Goal: Communication & Community: Share content

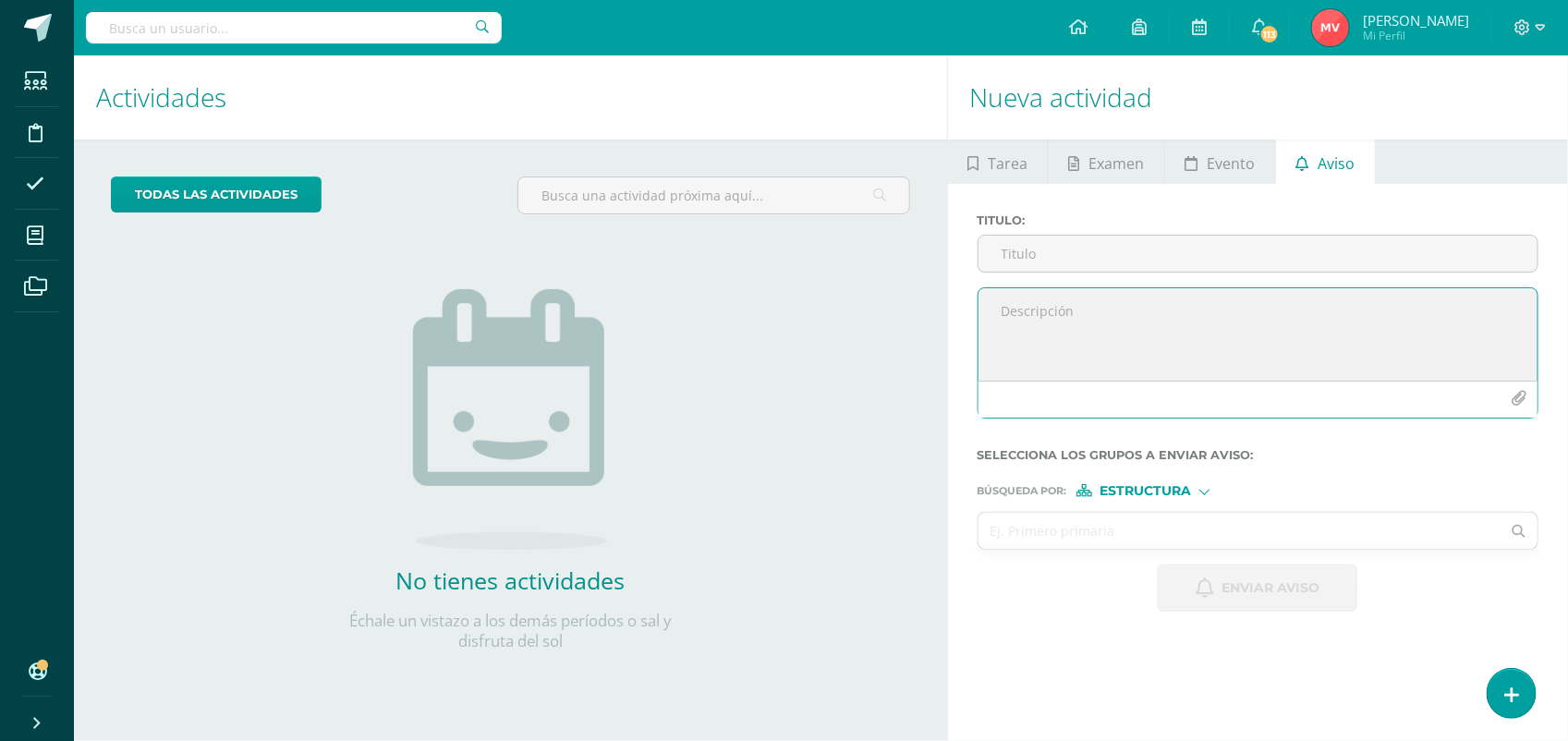
click at [1067, 321] on textarea at bounding box center [1257, 334] width 558 height 92
type textarea "S"
type textarea "Señores padres de familia"
click at [1203, 495] on div at bounding box center [1204, 490] width 10 height 10
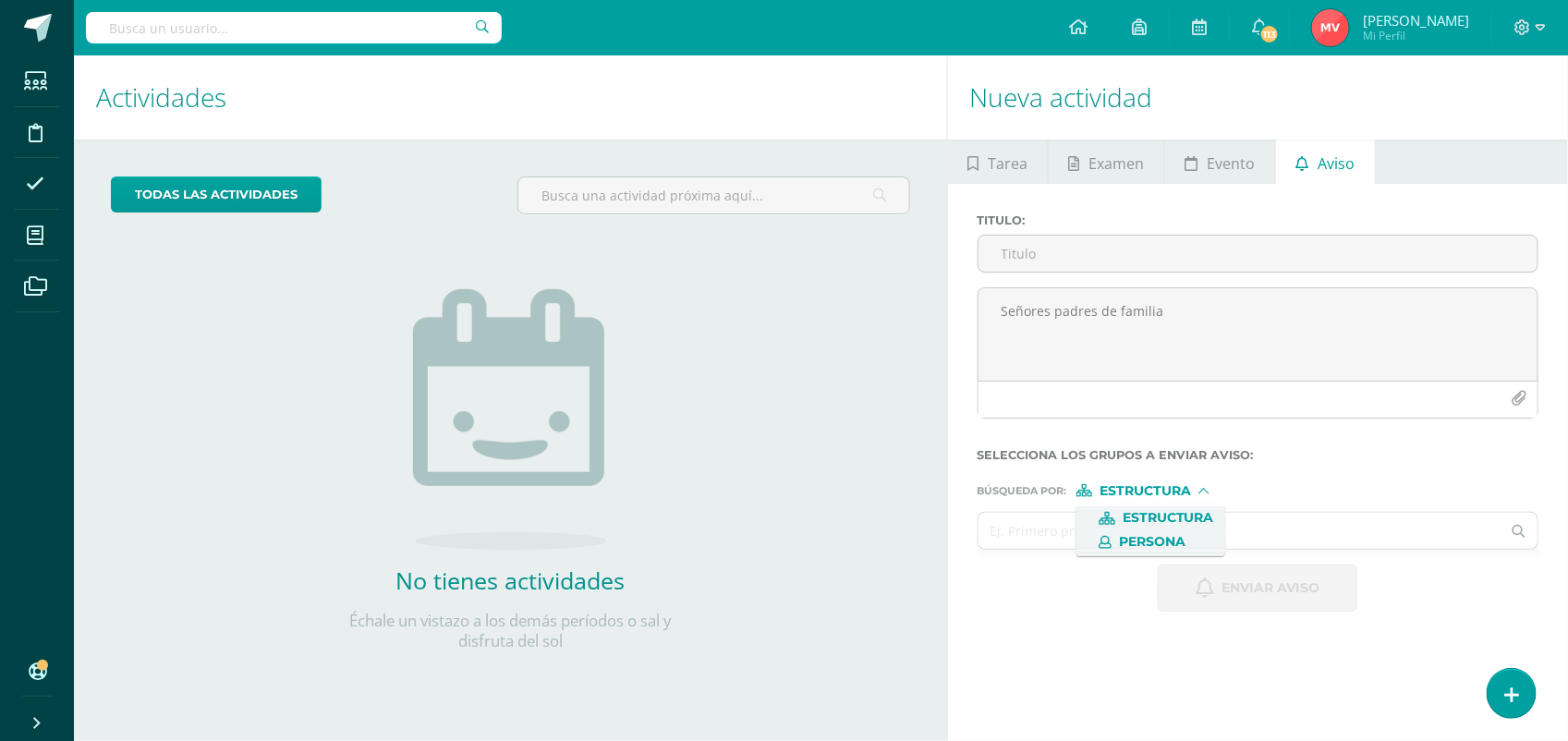
click at [1174, 542] on span "Persona" at bounding box center [1151, 542] width 66 height 10
click at [1064, 530] on input "text" at bounding box center [1239, 531] width 523 height 36
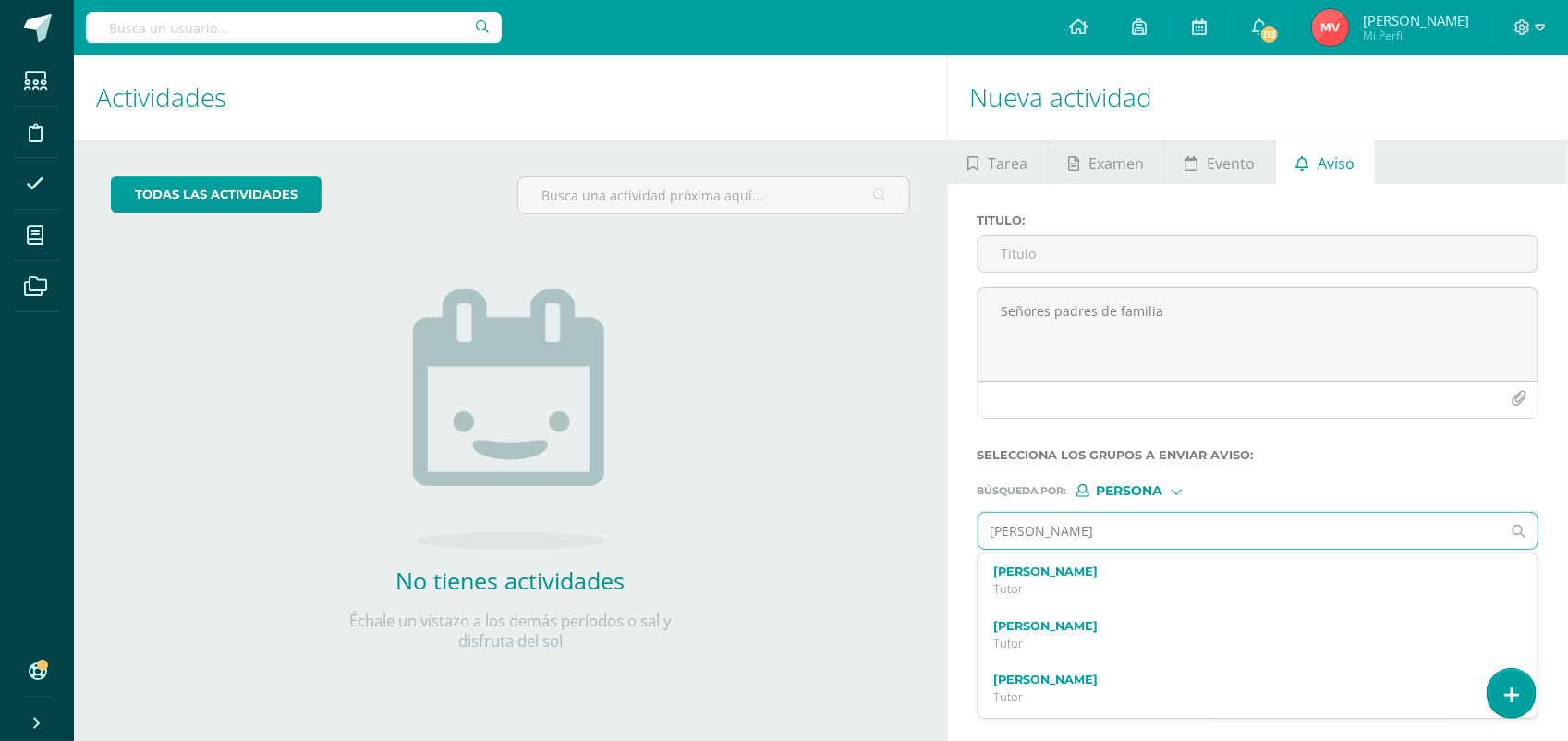
type input "Sebastian Ramirez"
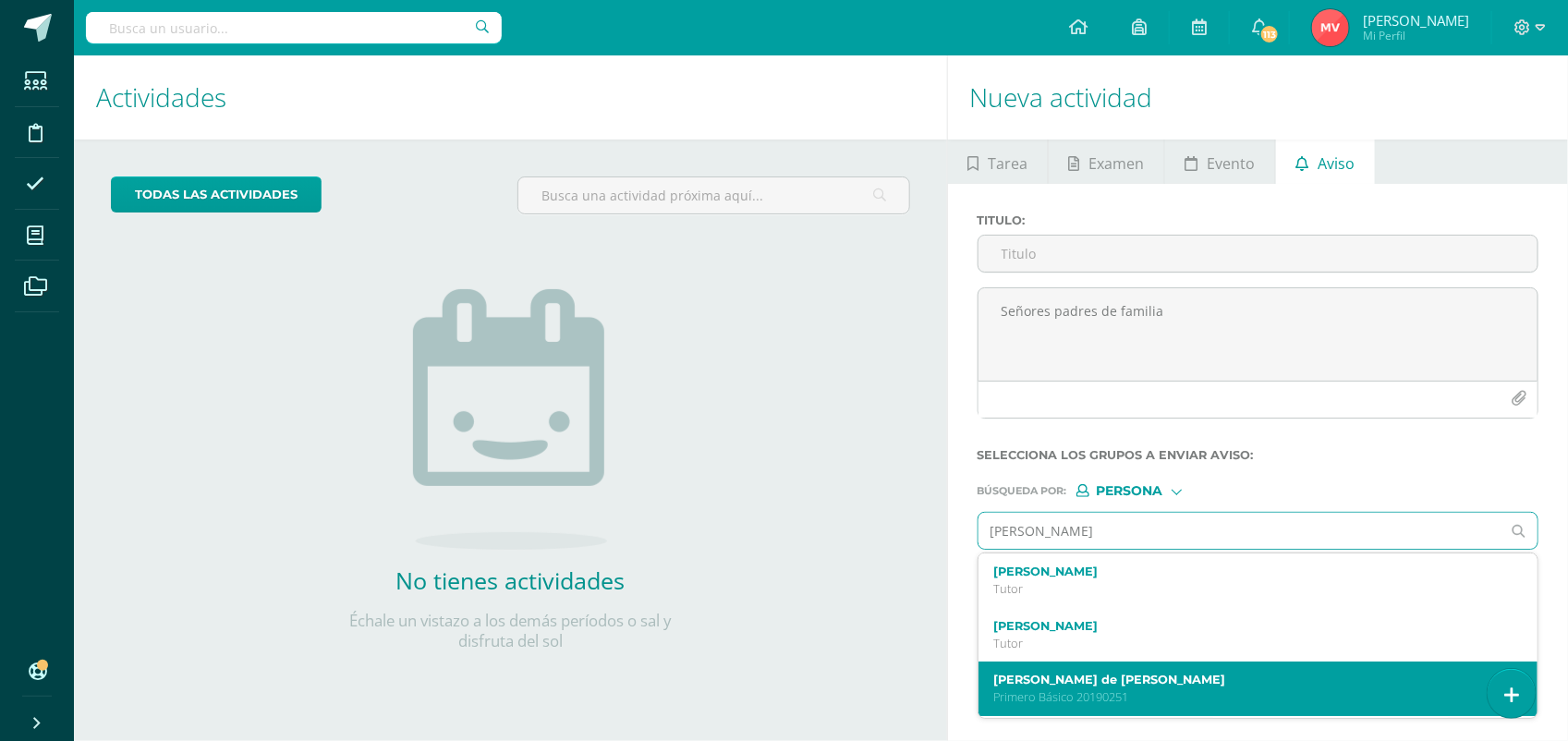
click at [1157, 681] on label "Sebastian de Jesús Ramírez Morales" at bounding box center [1246, 679] width 507 height 14
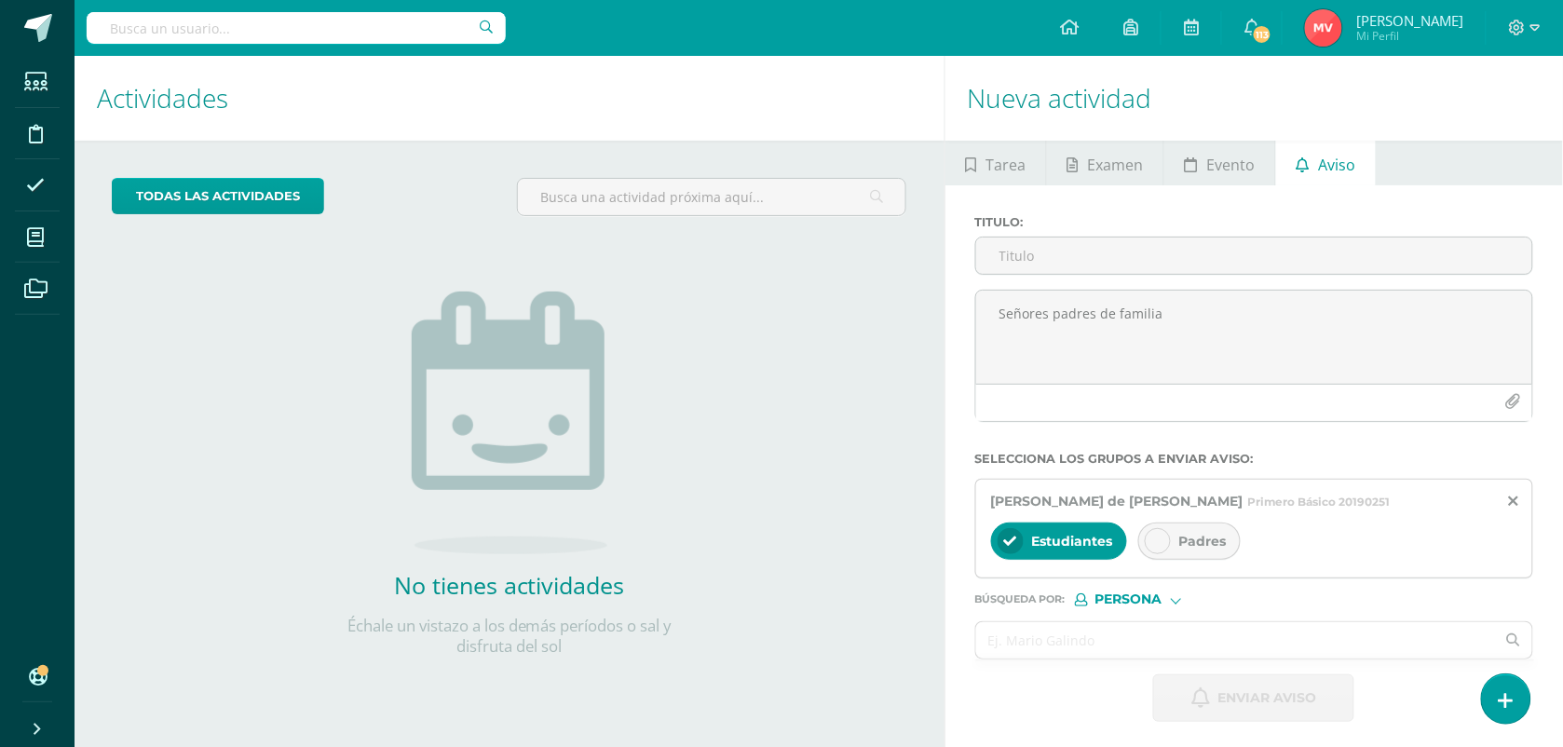
click at [1165, 531] on div "Padres" at bounding box center [1189, 541] width 102 height 37
click at [1054, 252] on input "Titulo :" at bounding box center [1254, 256] width 557 height 36
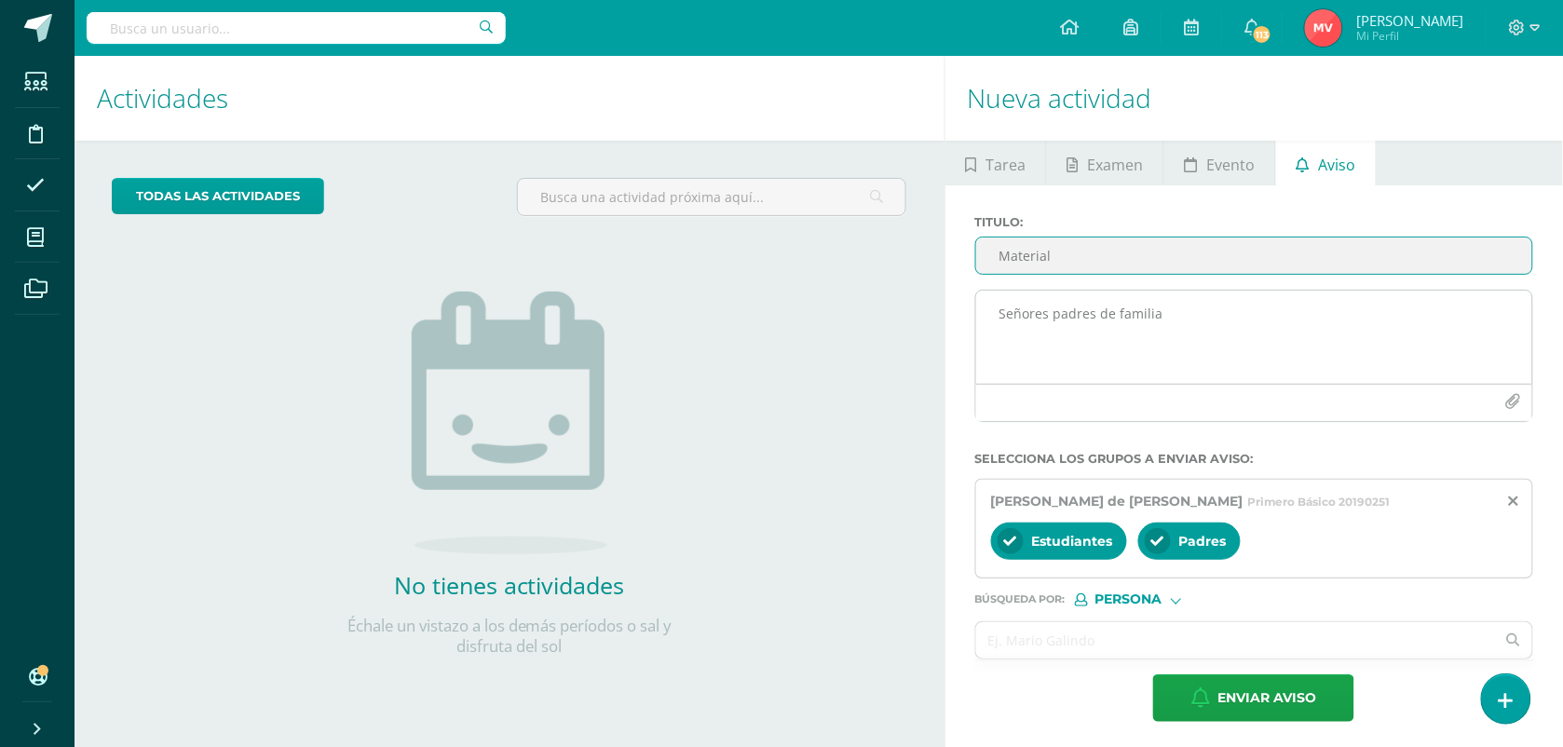
type input "Material"
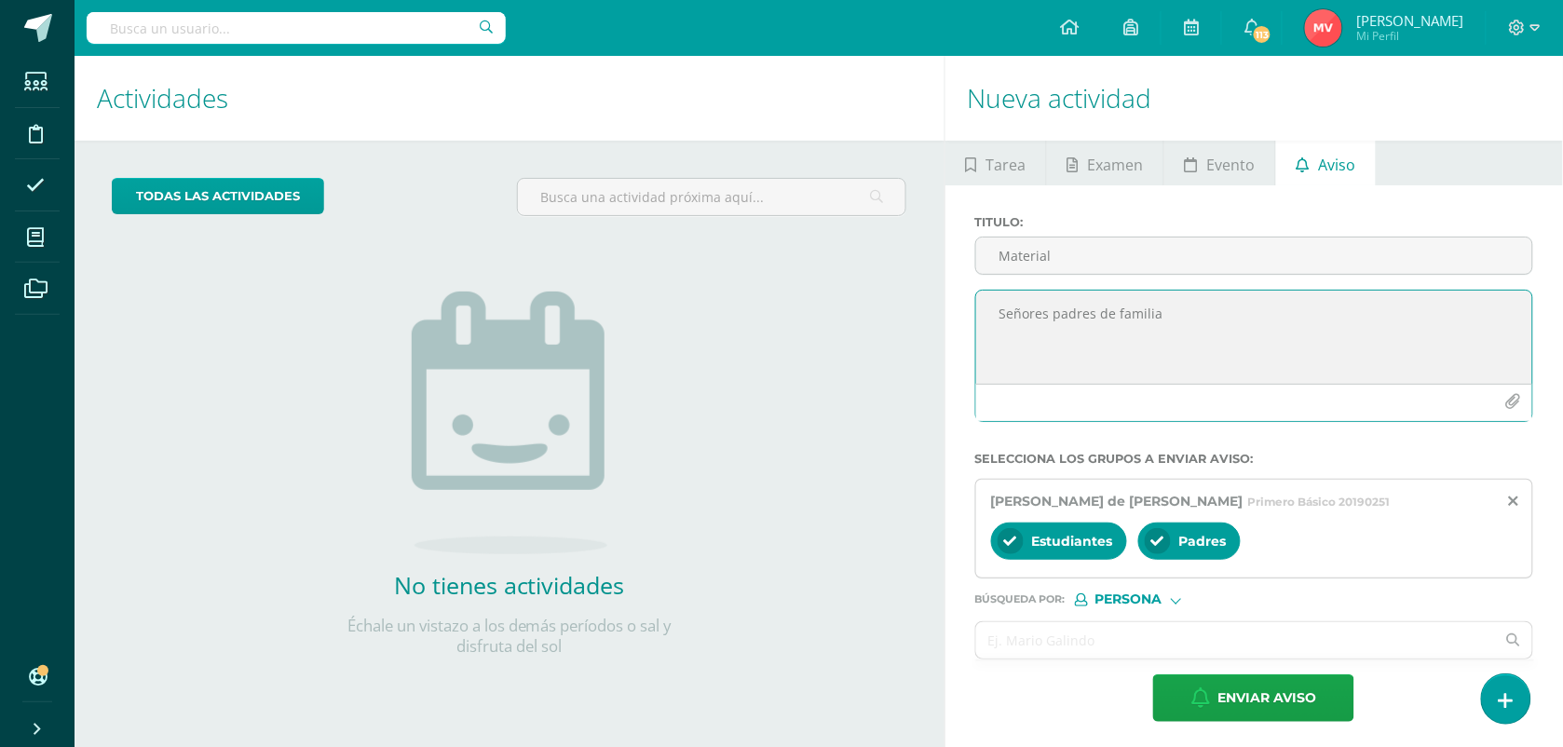
click at [1172, 333] on textarea "Señores padres de familia" at bounding box center [1254, 337] width 557 height 93
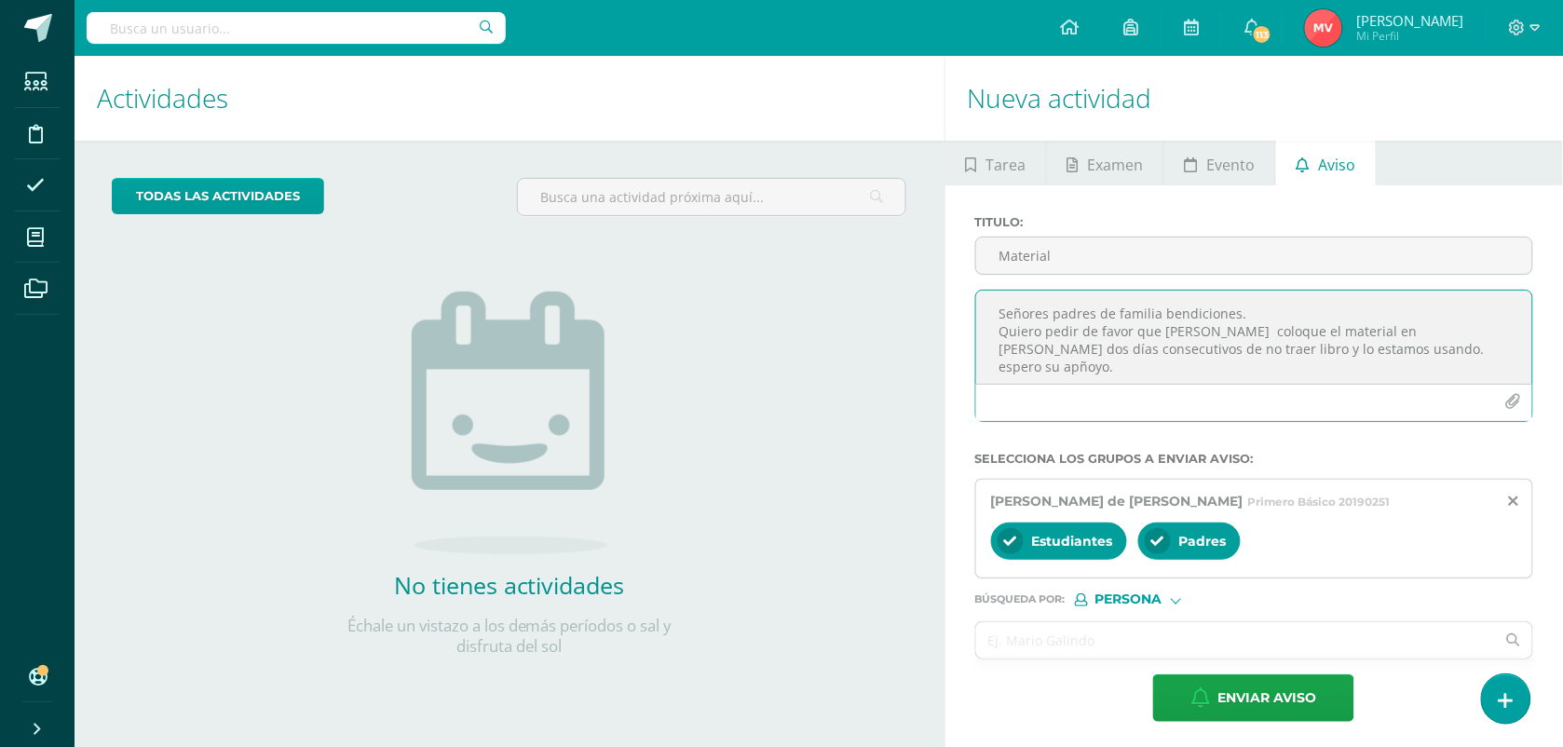
scroll to position [9, 0]
type textarea "Señores padres de familia bendiciones. Quiero pedir de favor que Sebastían colo…"
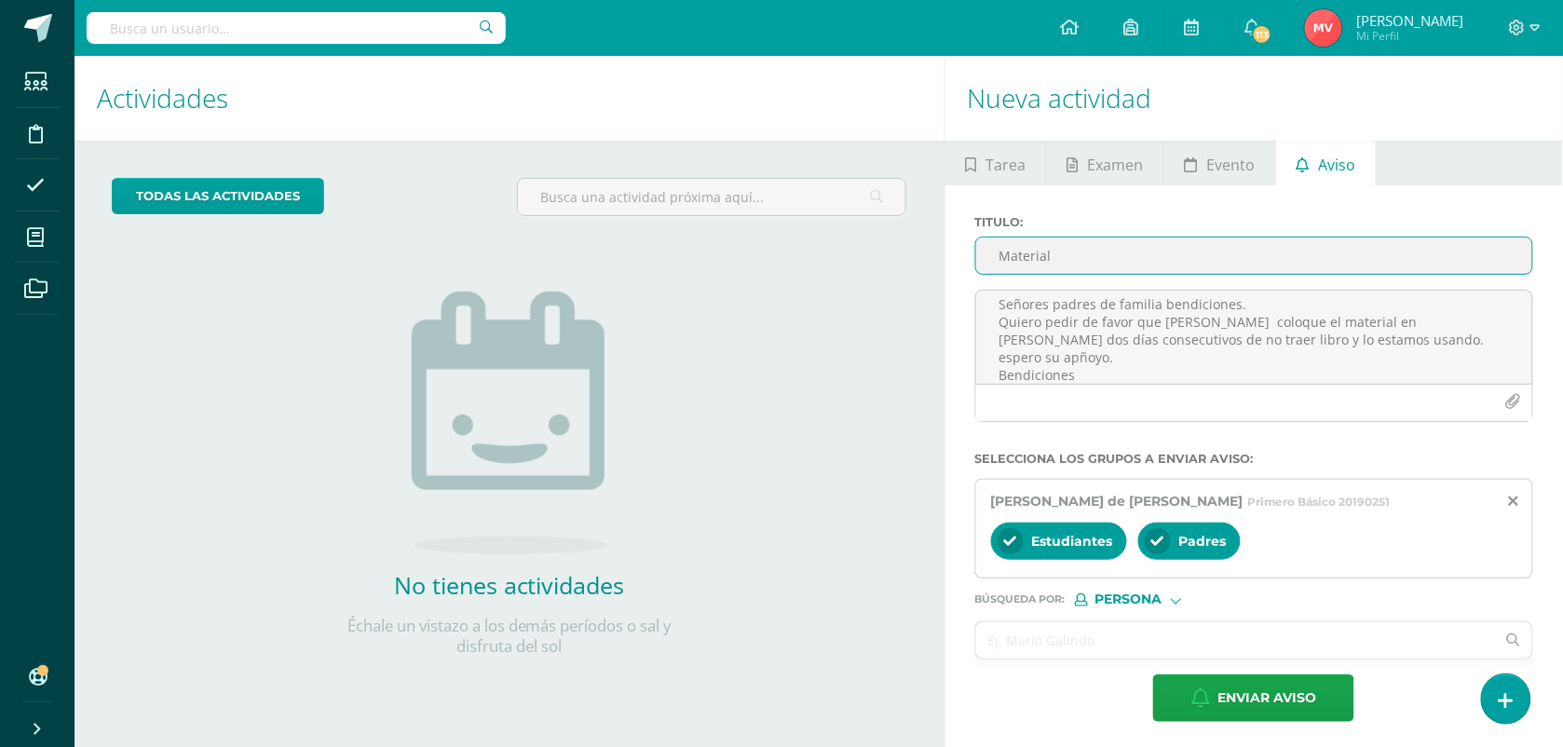
click at [1063, 253] on input "Material" at bounding box center [1254, 256] width 557 height 36
type input "Material ( Comunicación Y Lenguaje)"
click at [1059, 649] on input "text" at bounding box center [1236, 640] width 520 height 36
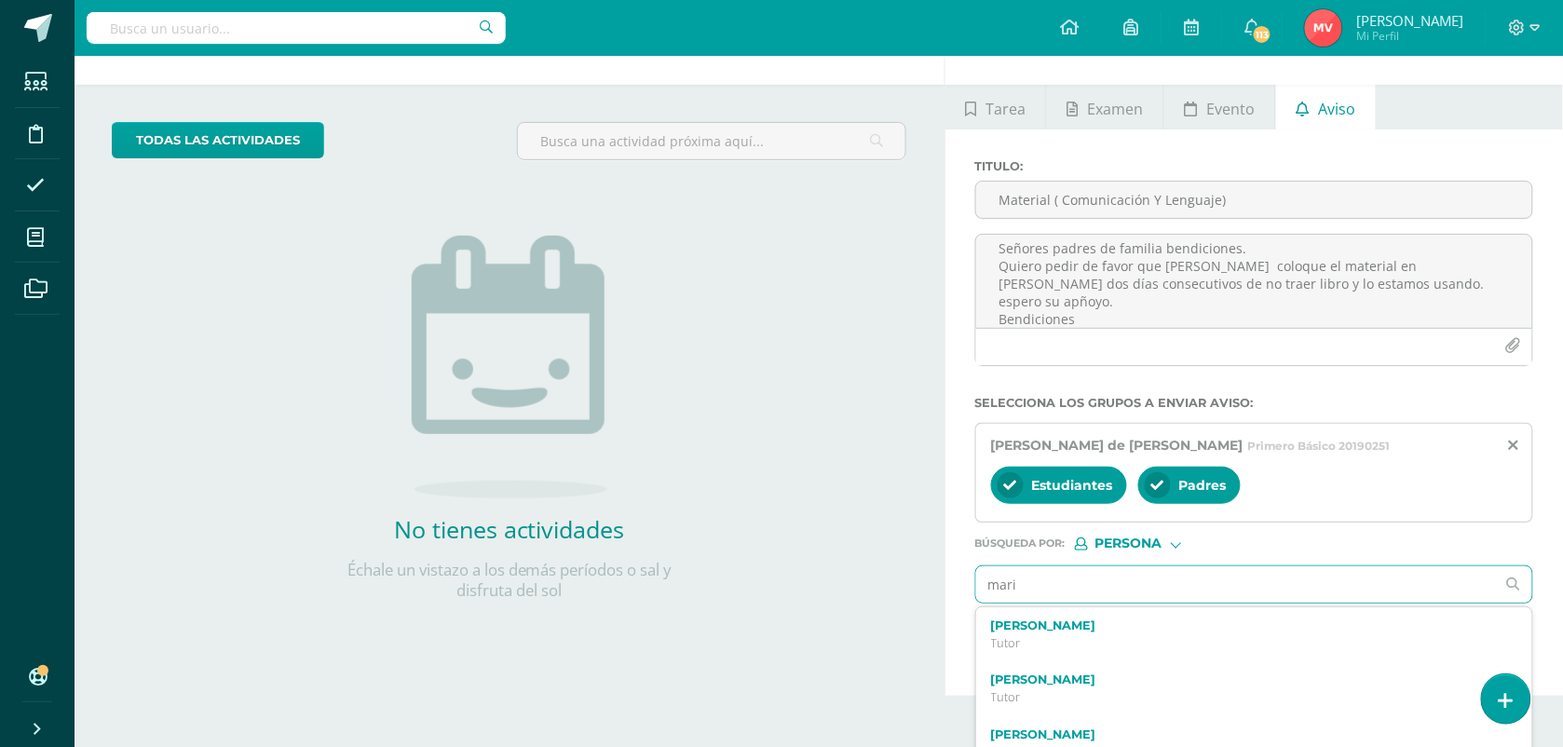
scroll to position [86, 0]
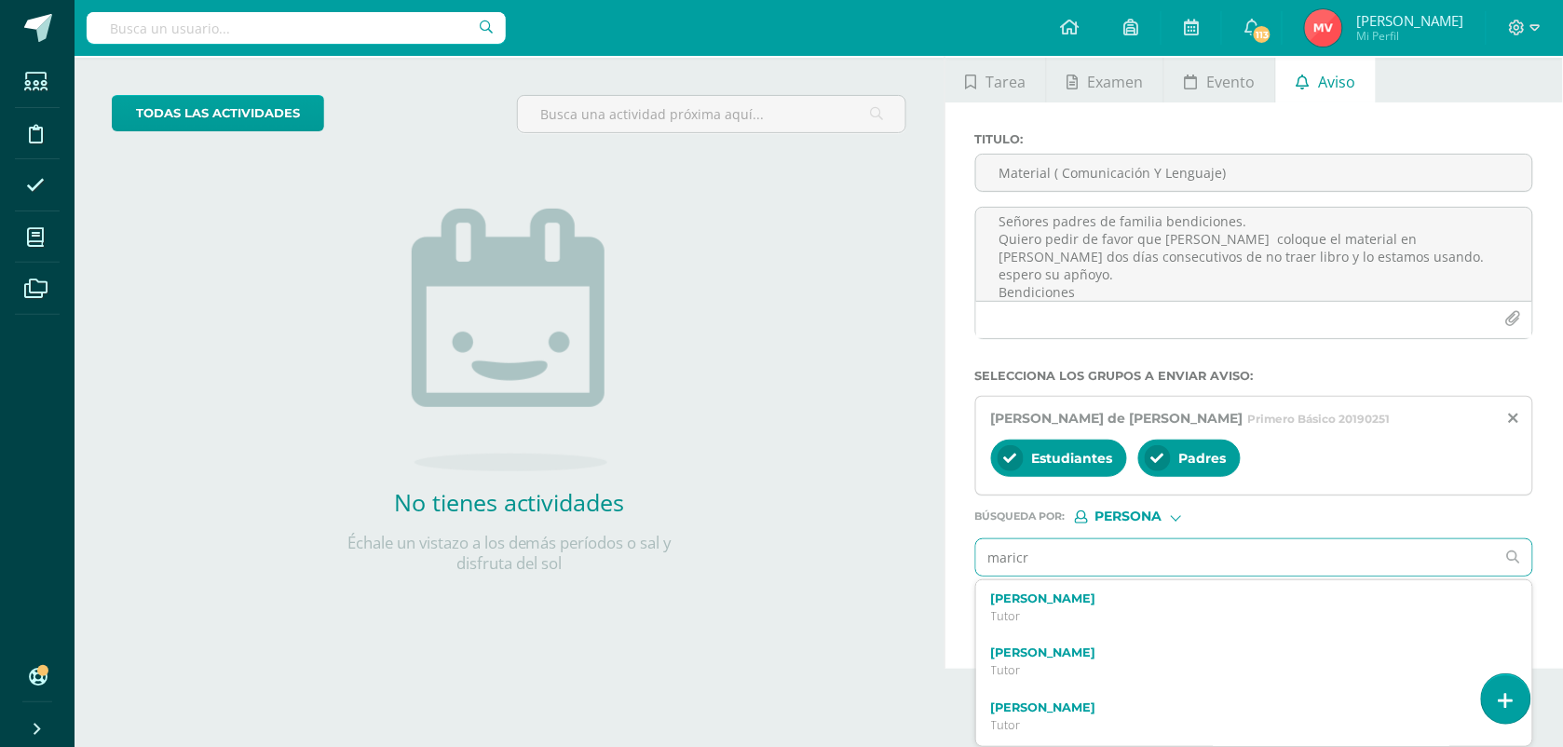
type input "maricru"
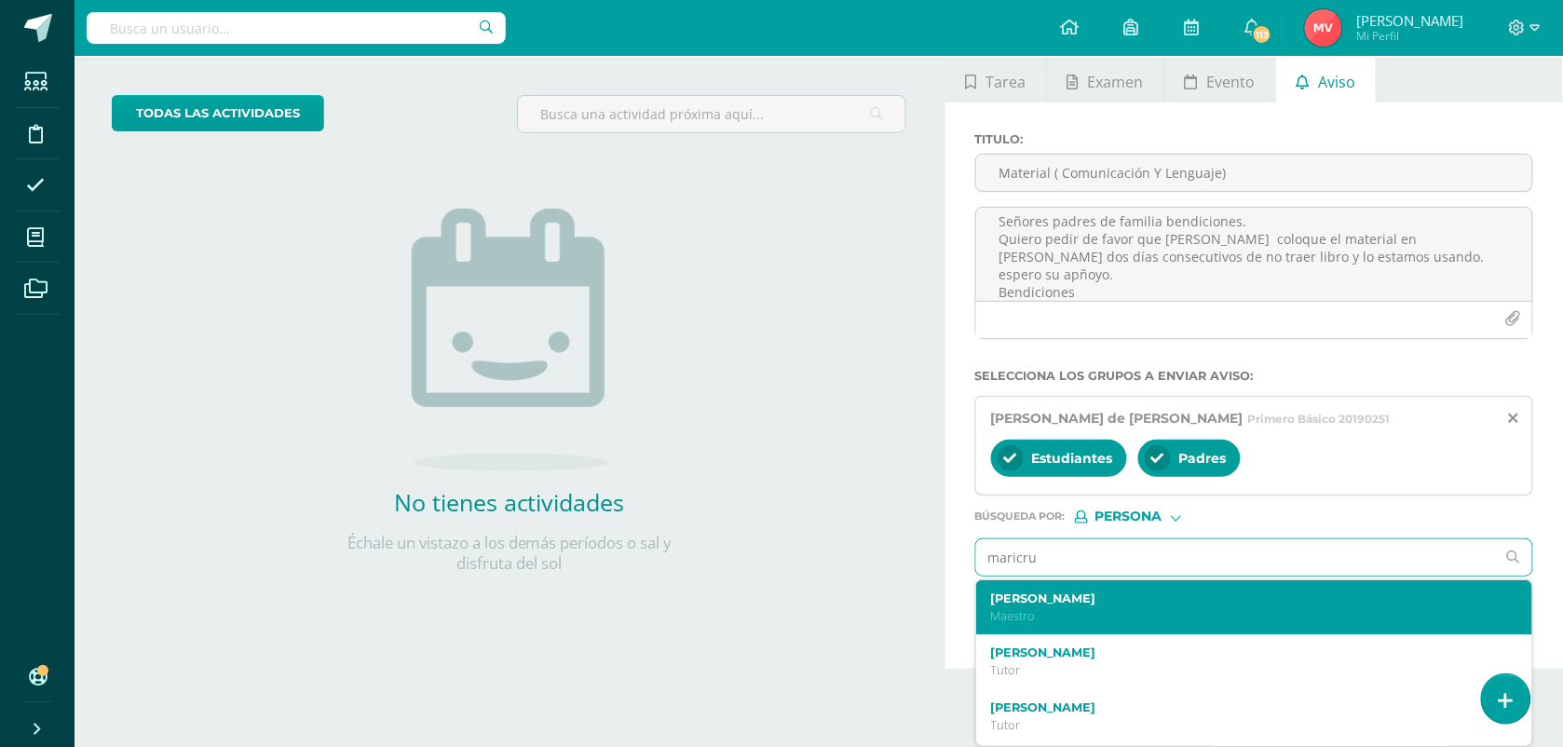
click at [1041, 611] on p "Maestro" at bounding box center [1243, 616] width 504 height 16
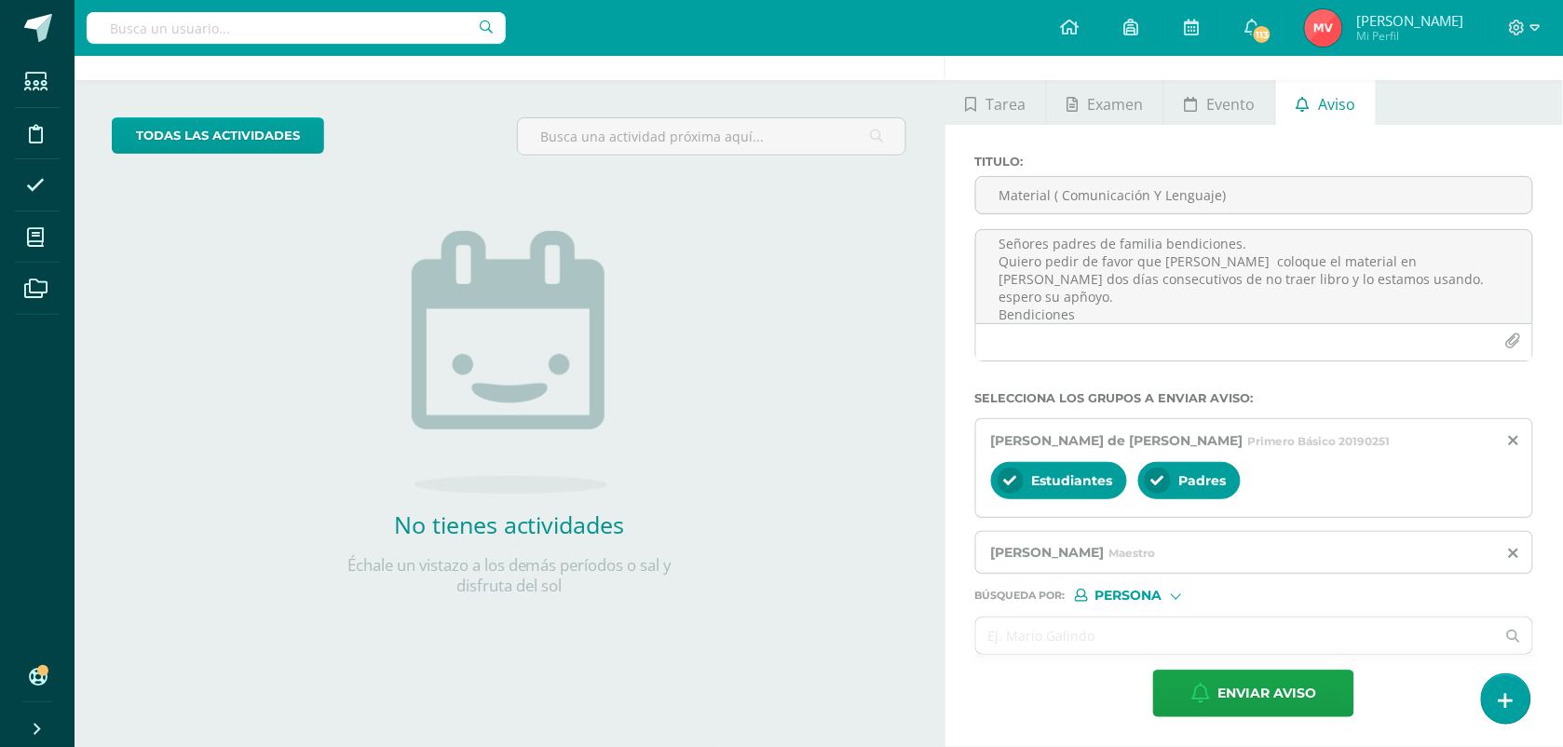
scroll to position [65, 0]
click at [1250, 692] on span "Enviar aviso" at bounding box center [1266, 694] width 99 height 46
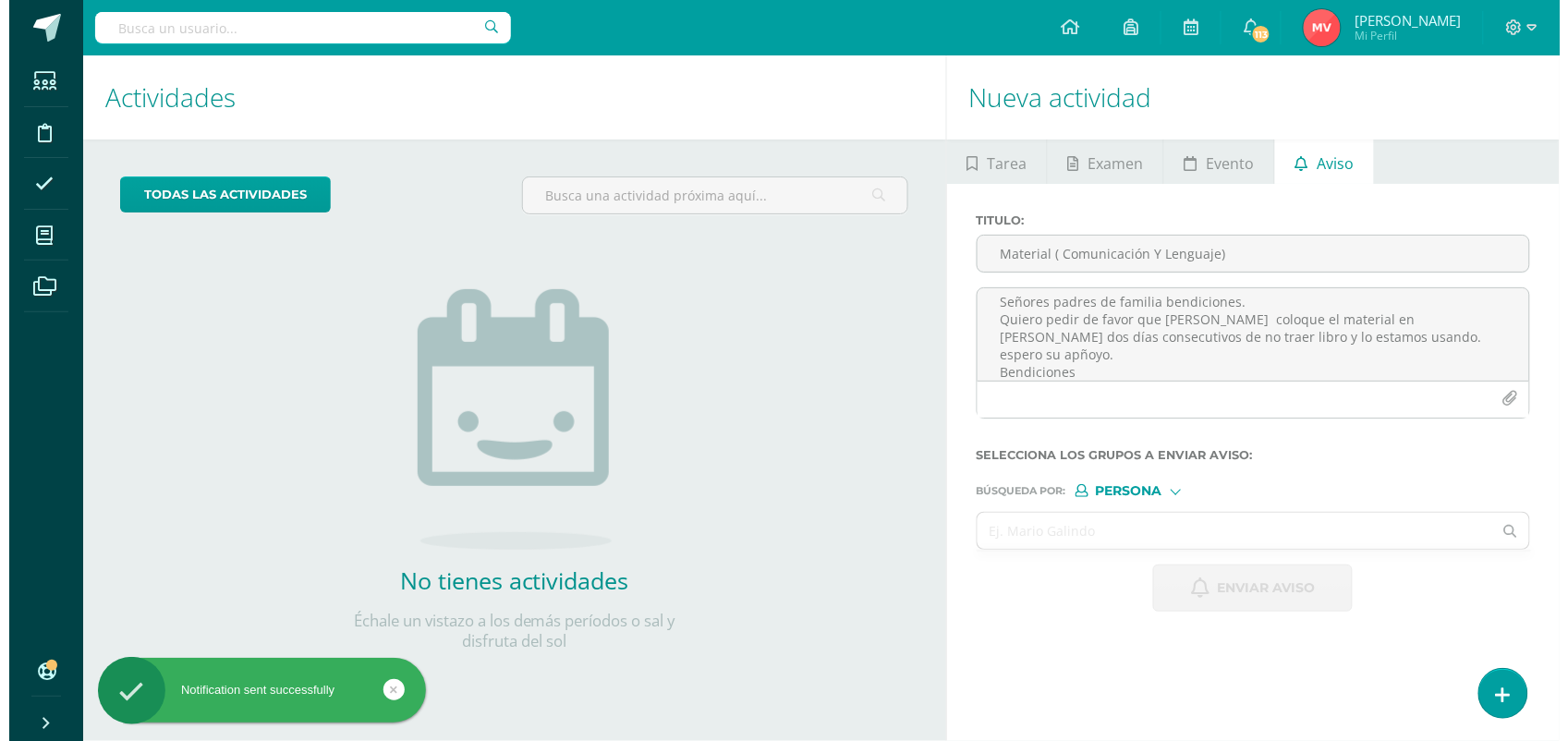
scroll to position [0, 0]
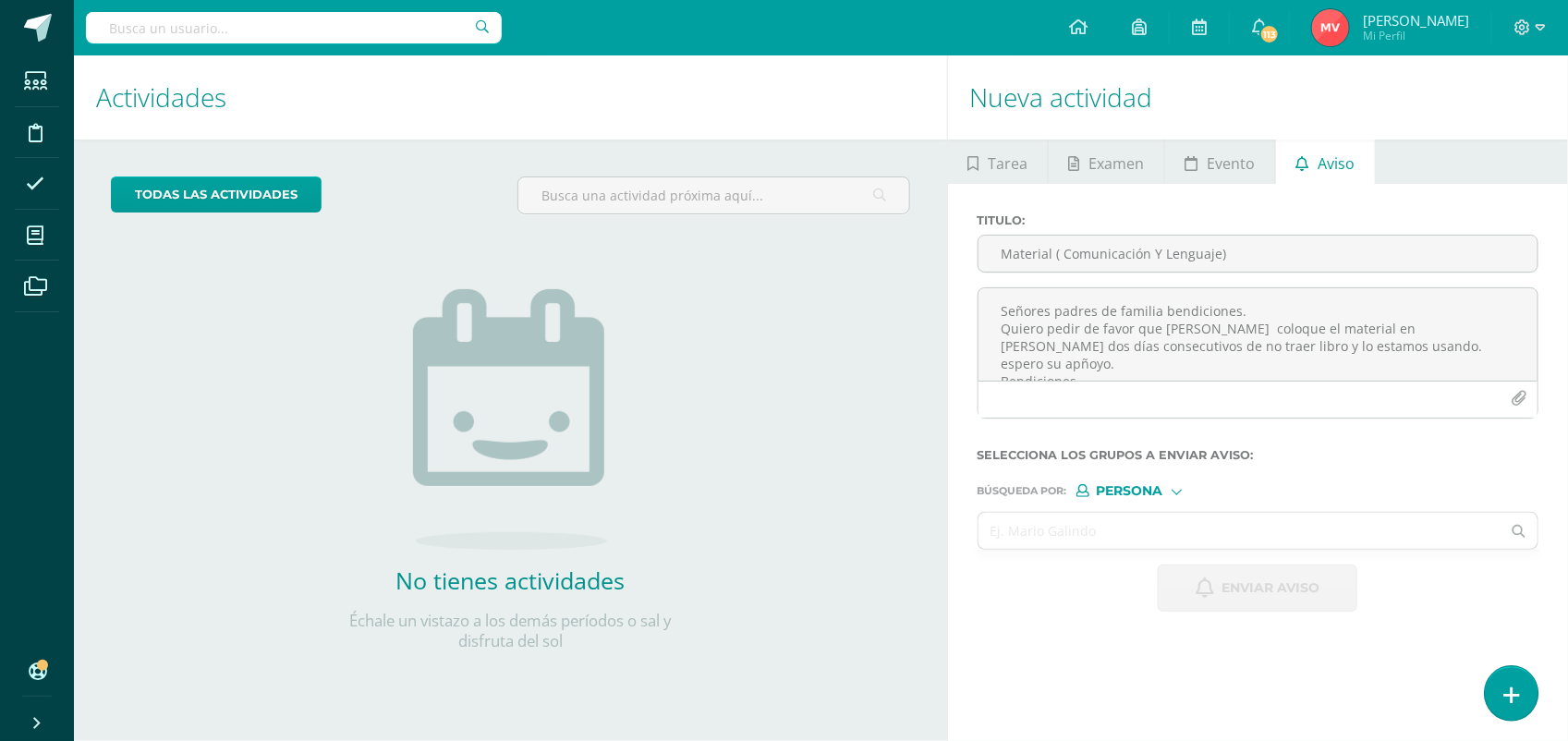
click at [1507, 697] on icon at bounding box center [1510, 694] width 17 height 21
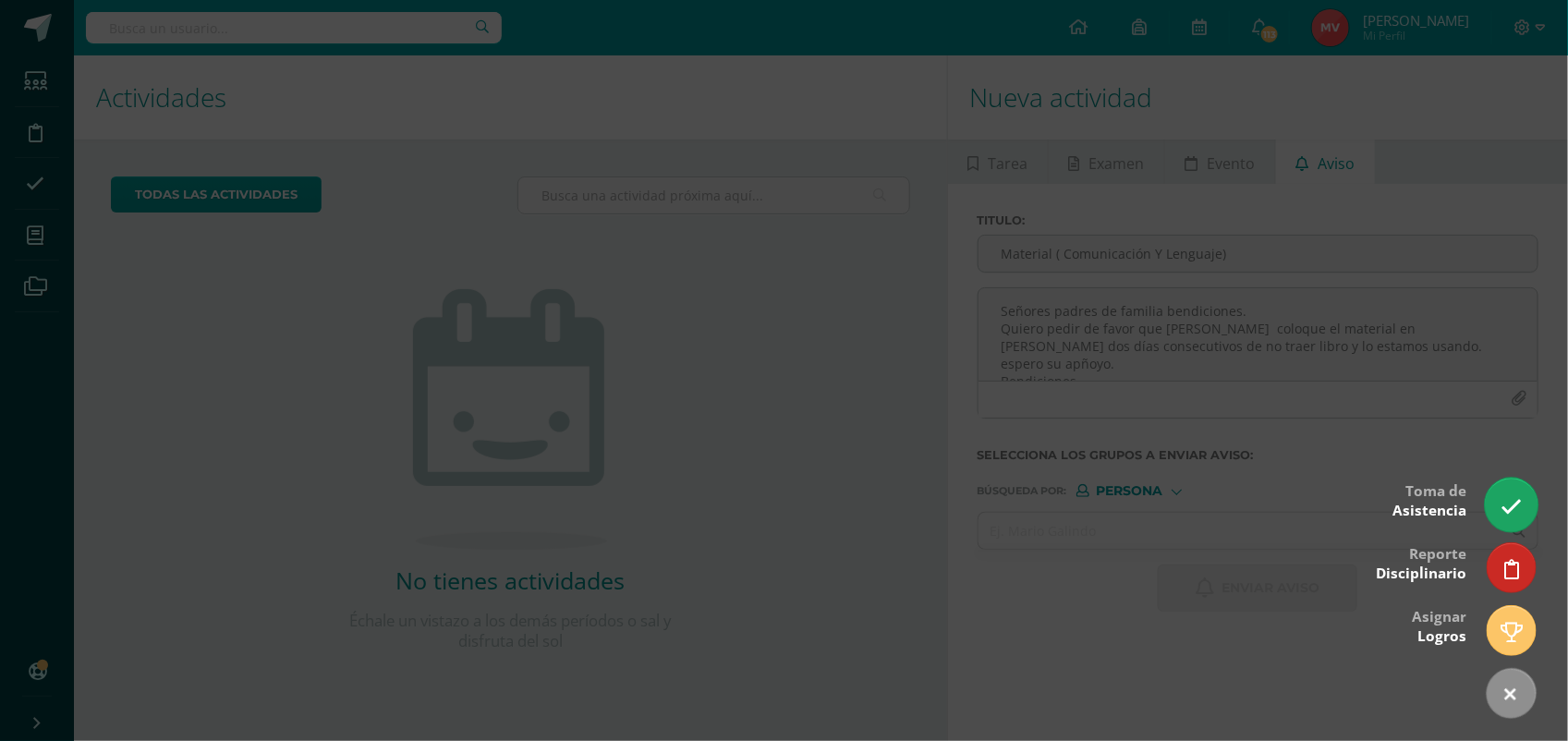
click at [1511, 485] on link at bounding box center [1510, 505] width 53 height 54
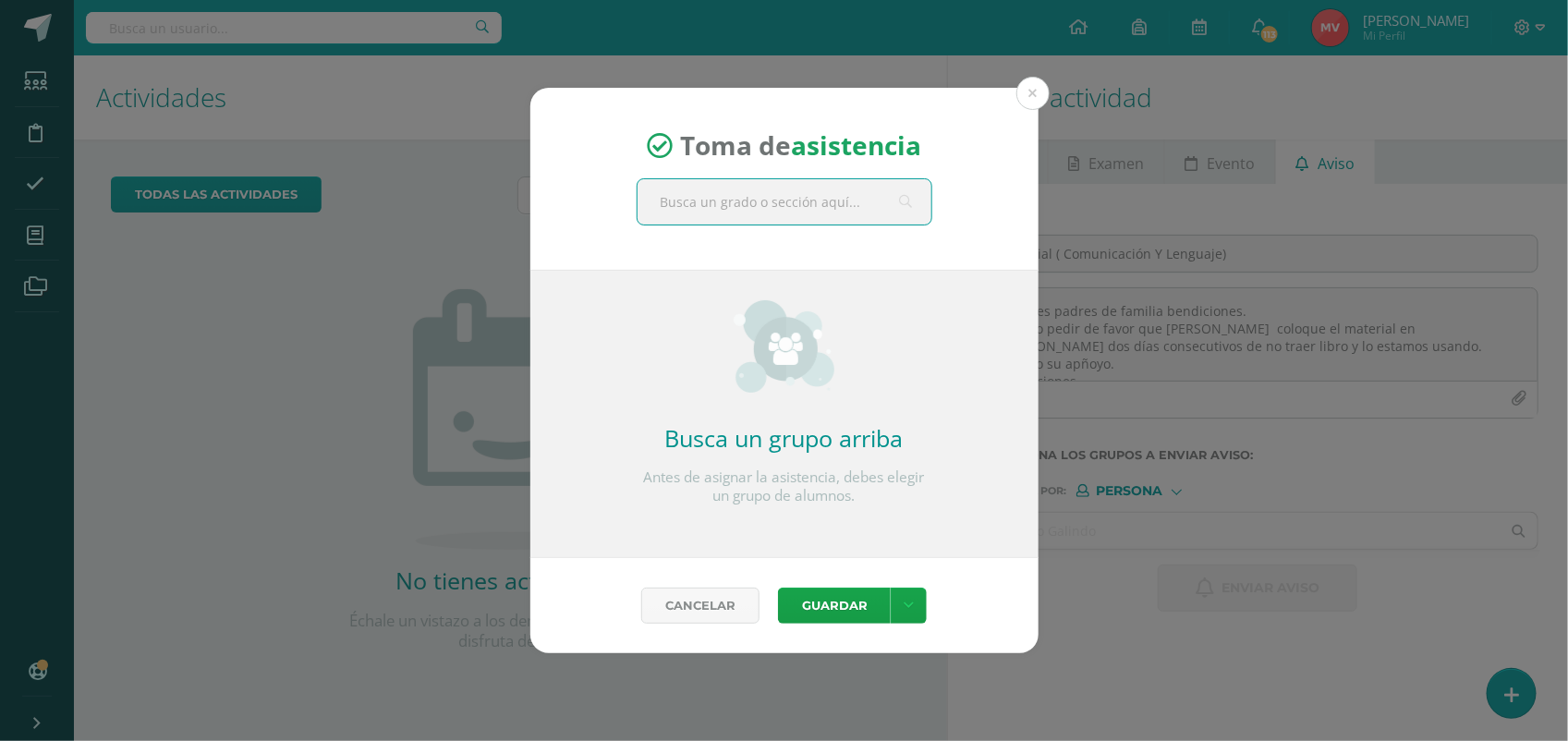
click at [718, 198] on input "text" at bounding box center [784, 202] width 294 height 46
type input "comunicación y lenguaje primero"
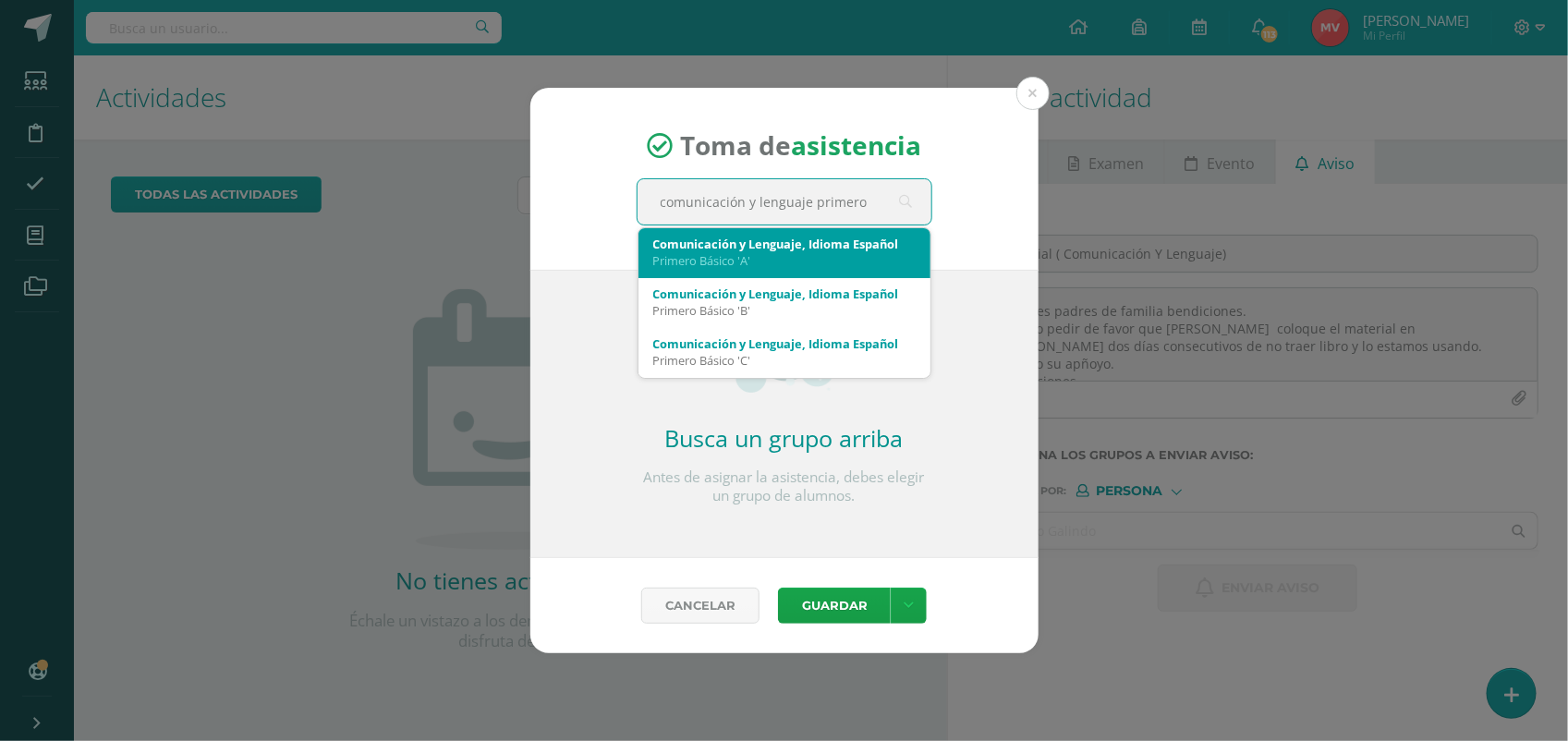
click at [718, 252] on div "Primero Básico 'A'" at bounding box center [784, 260] width 263 height 17
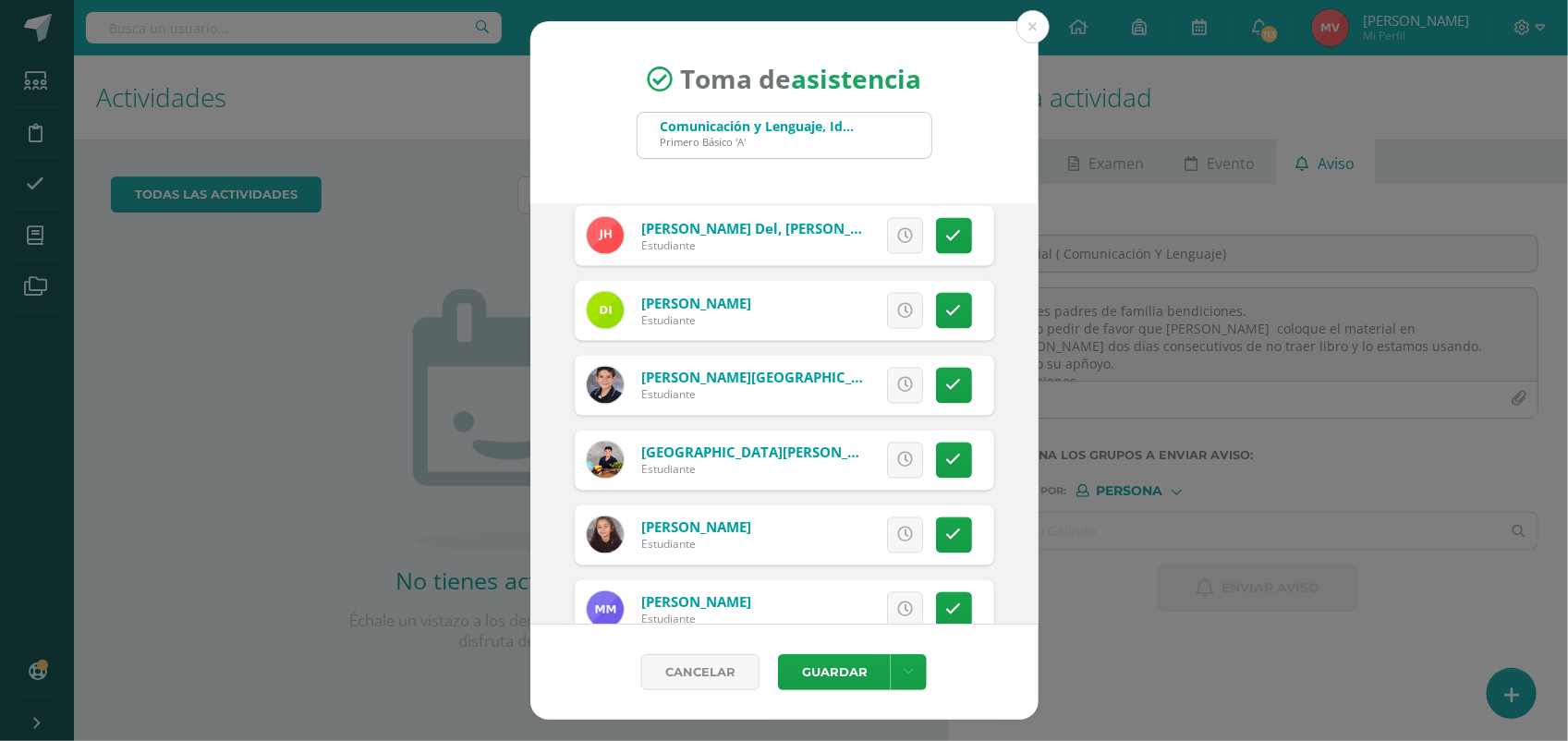
scroll to position [1501, 0]
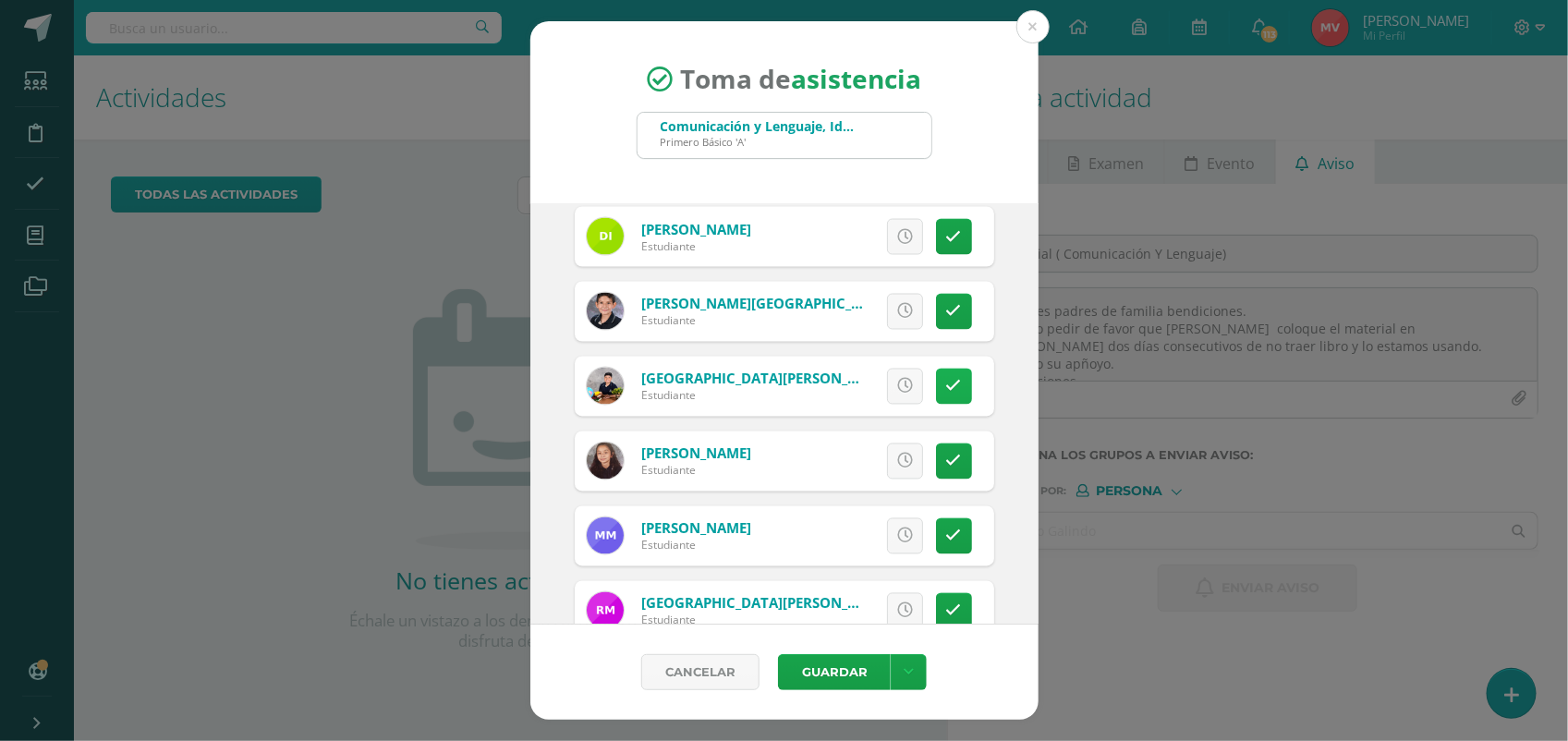
click at [946, 385] on icon at bounding box center [954, 387] width 16 height 16
click at [880, 390] on span "Excusa" at bounding box center [873, 387] width 51 height 34
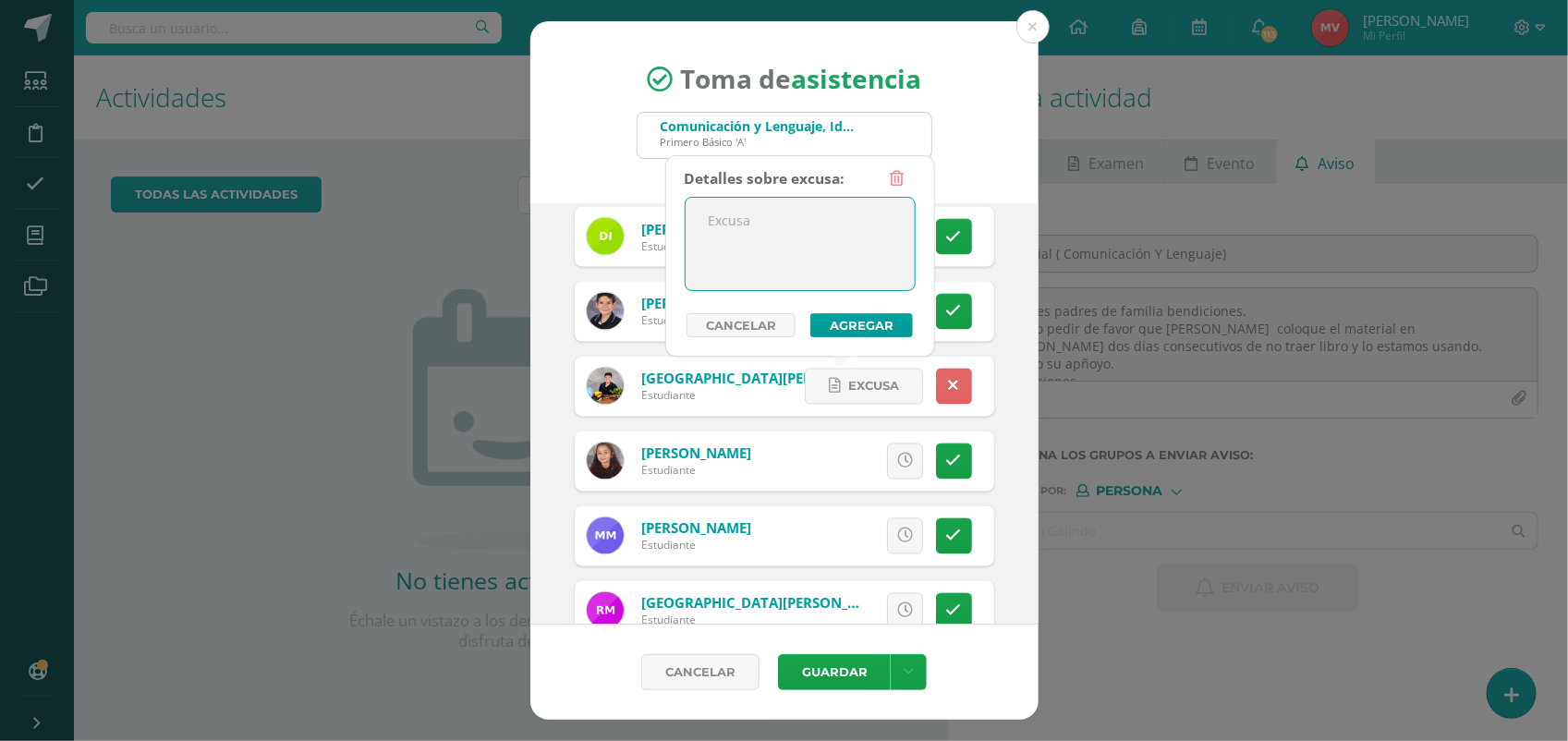
click at [787, 242] on textarea at bounding box center [799, 243] width 229 height 92
type textarea "Enfermo"
click at [865, 329] on button "Agregar" at bounding box center [861, 325] width 102 height 24
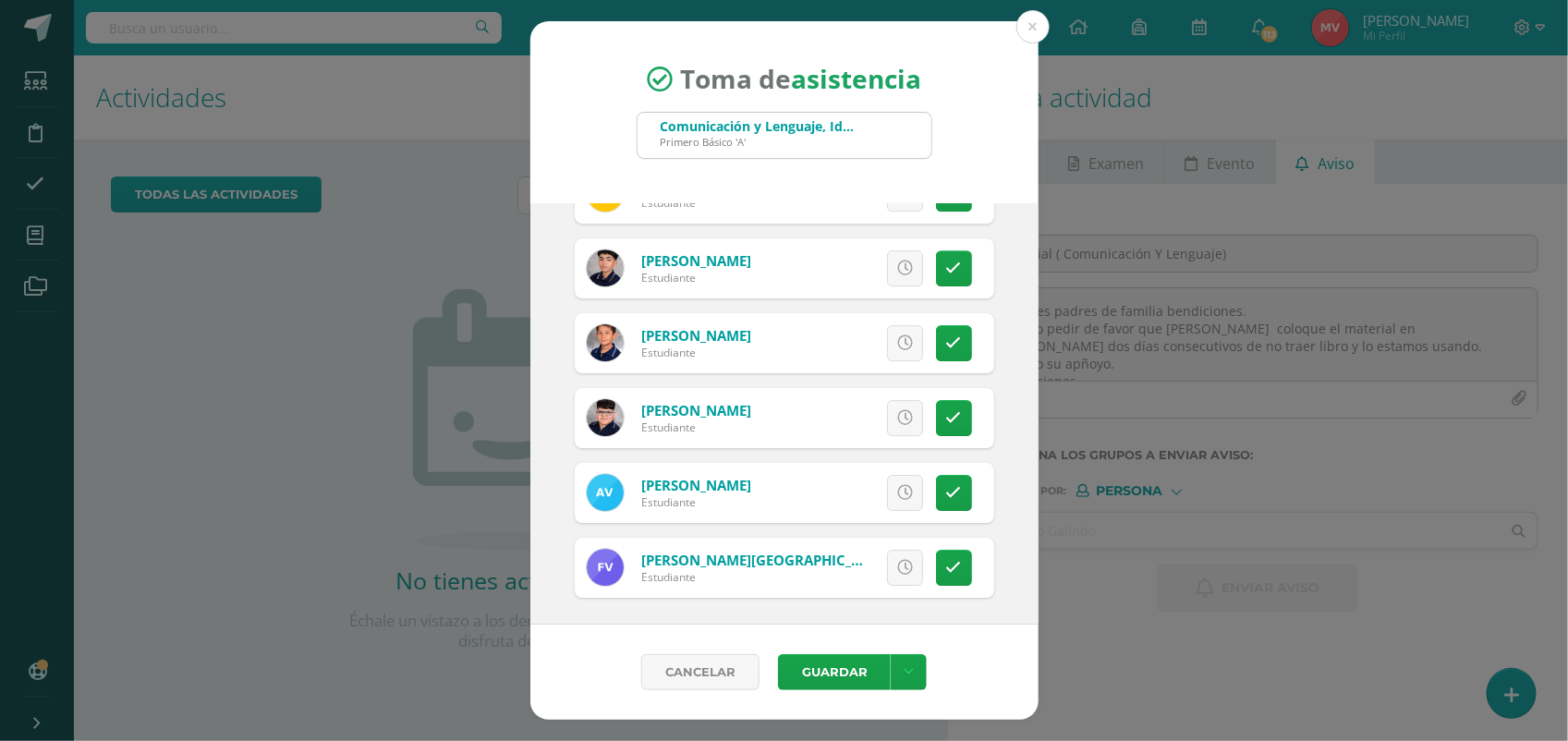
scroll to position [2671, 0]
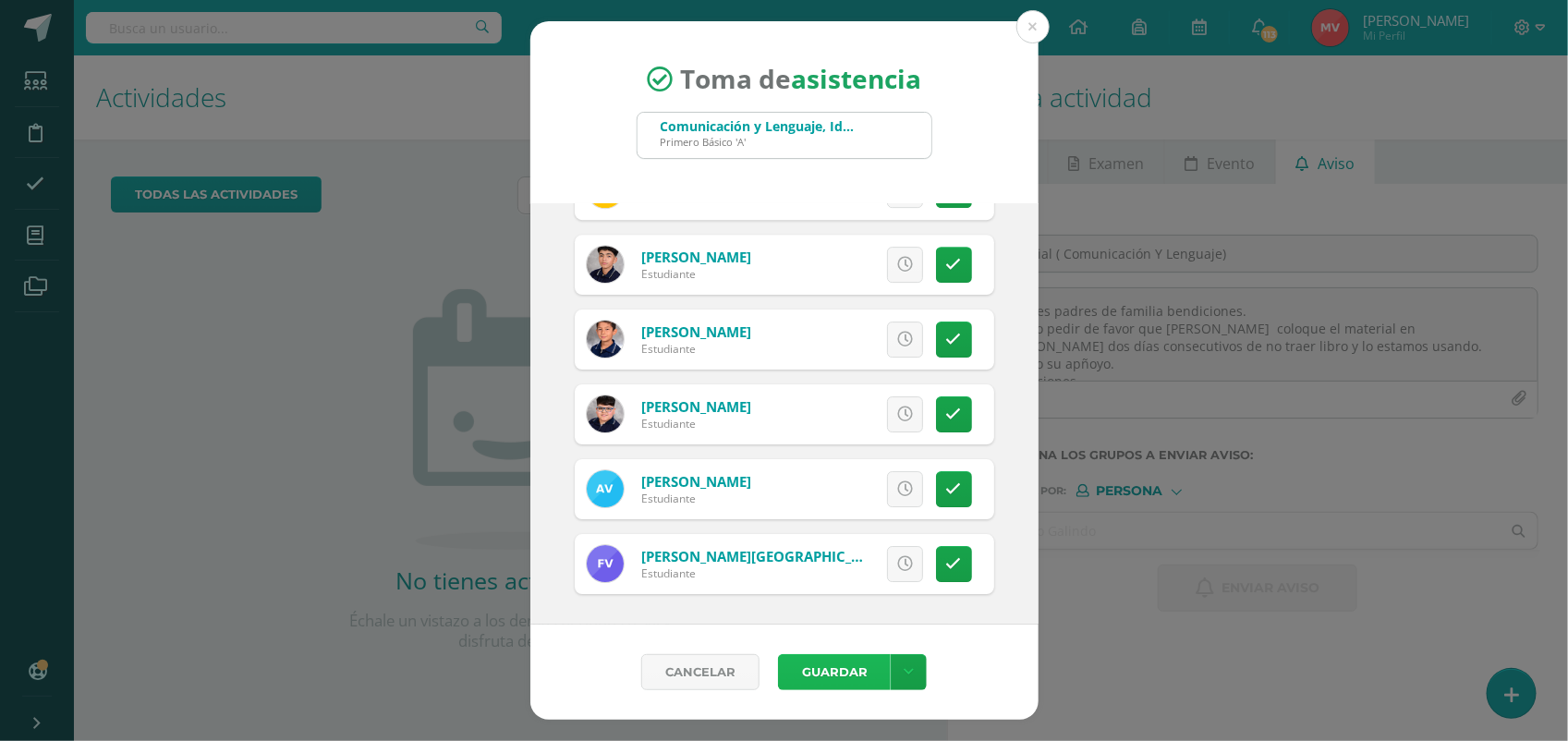
click at [879, 670] on button "Guardar" at bounding box center [834, 672] width 113 height 36
